Goal: Information Seeking & Learning: Learn about a topic

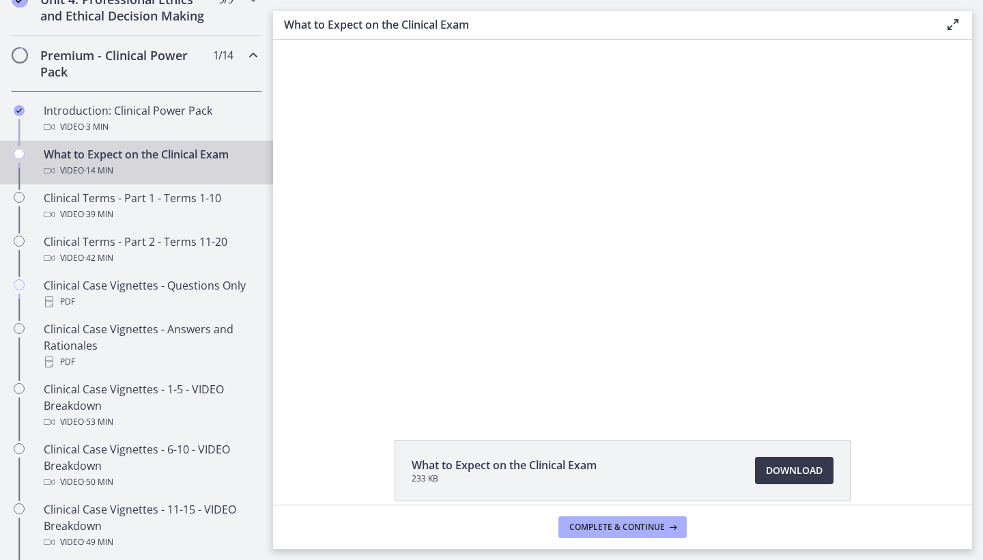
scroll to position [621, 0]
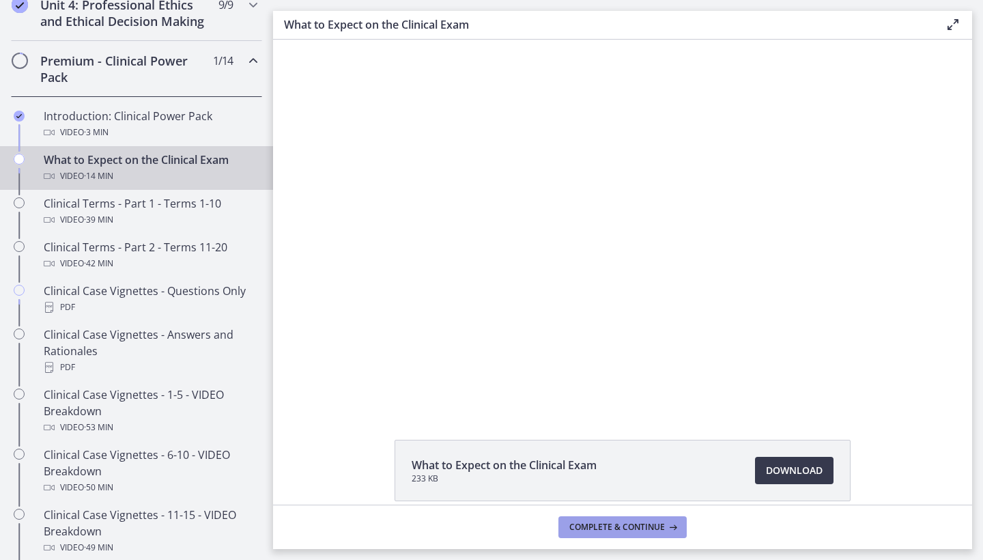
click at [603, 518] on button "Complete & continue" at bounding box center [623, 527] width 128 height 22
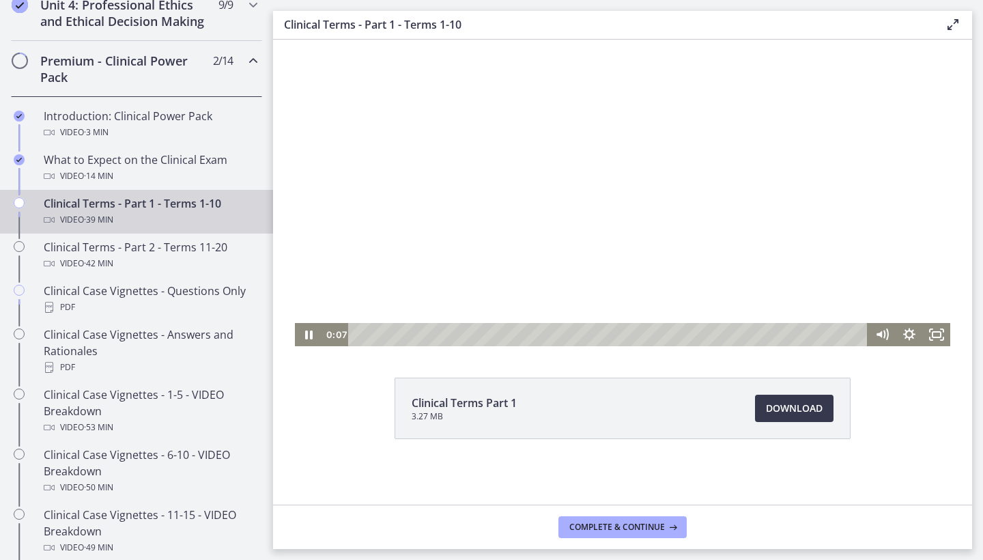
scroll to position [62, 0]
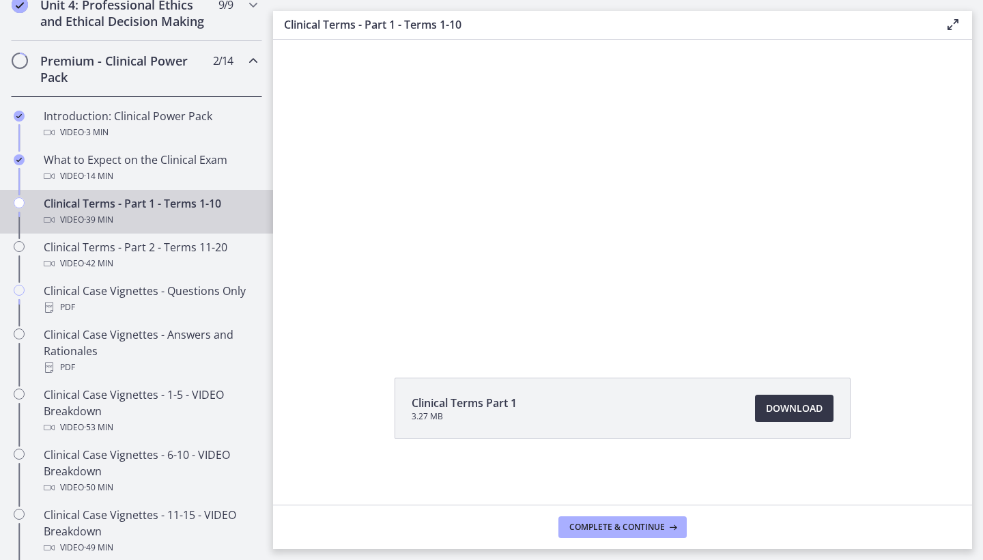
click at [774, 415] on span "Download Opens in a new window" at bounding box center [794, 408] width 57 height 16
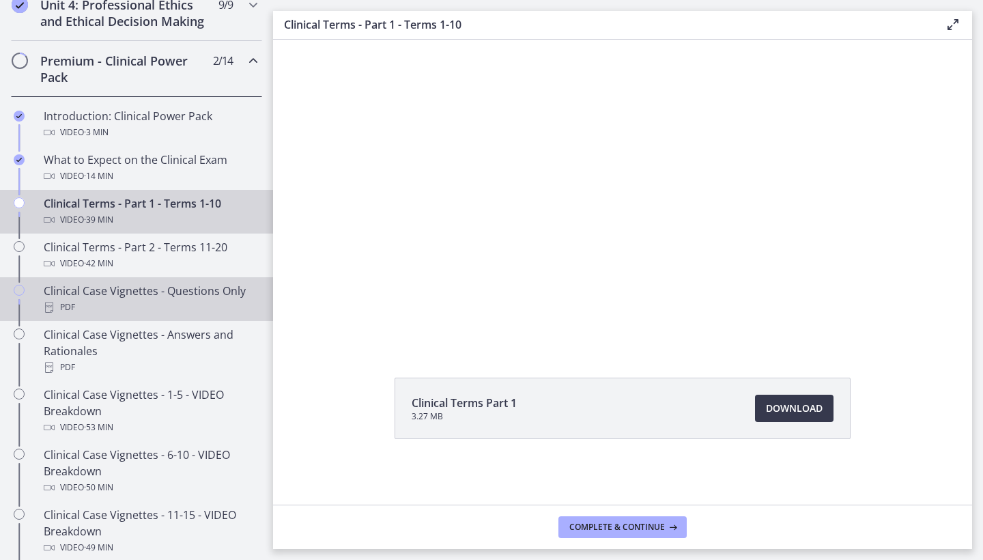
click at [167, 302] on div "PDF" at bounding box center [150, 307] width 213 height 16
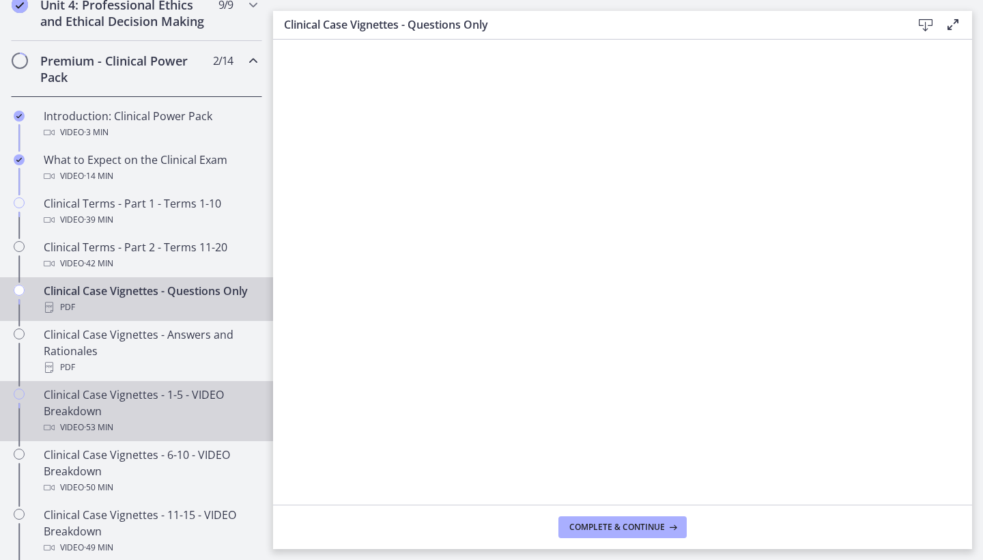
click at [100, 408] on div "Clinical Case Vignettes - 1-5 - VIDEO Breakdown Video · 53 min" at bounding box center [150, 411] width 213 height 49
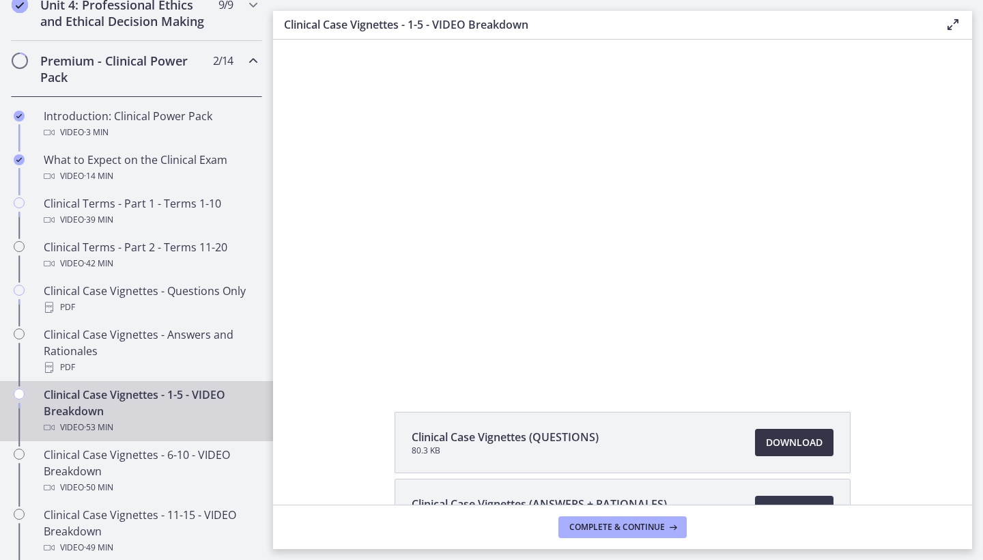
click at [773, 445] on span "Download Opens in a new window" at bounding box center [794, 442] width 57 height 16
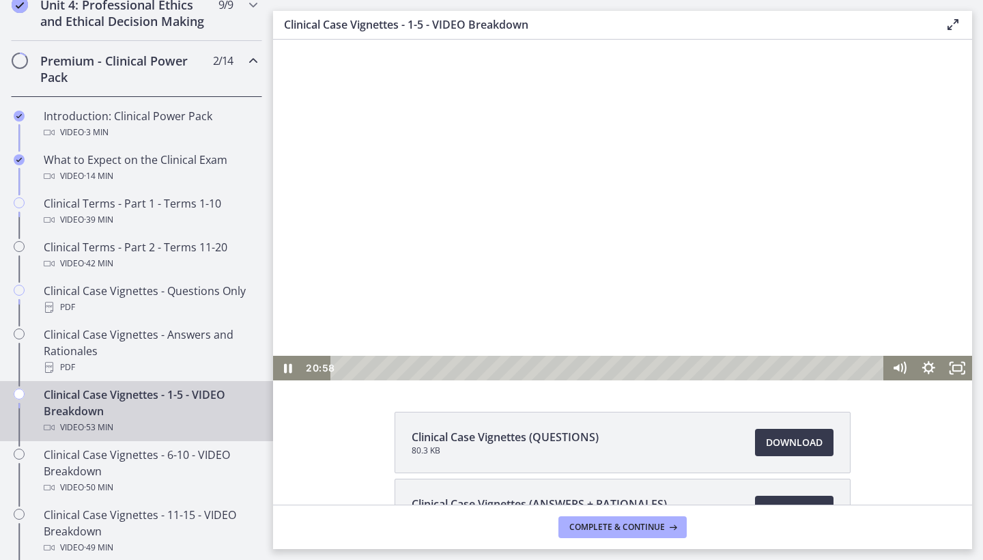
click at [577, 161] on div at bounding box center [622, 210] width 699 height 341
